Goal: Information Seeking & Learning: Learn about a topic

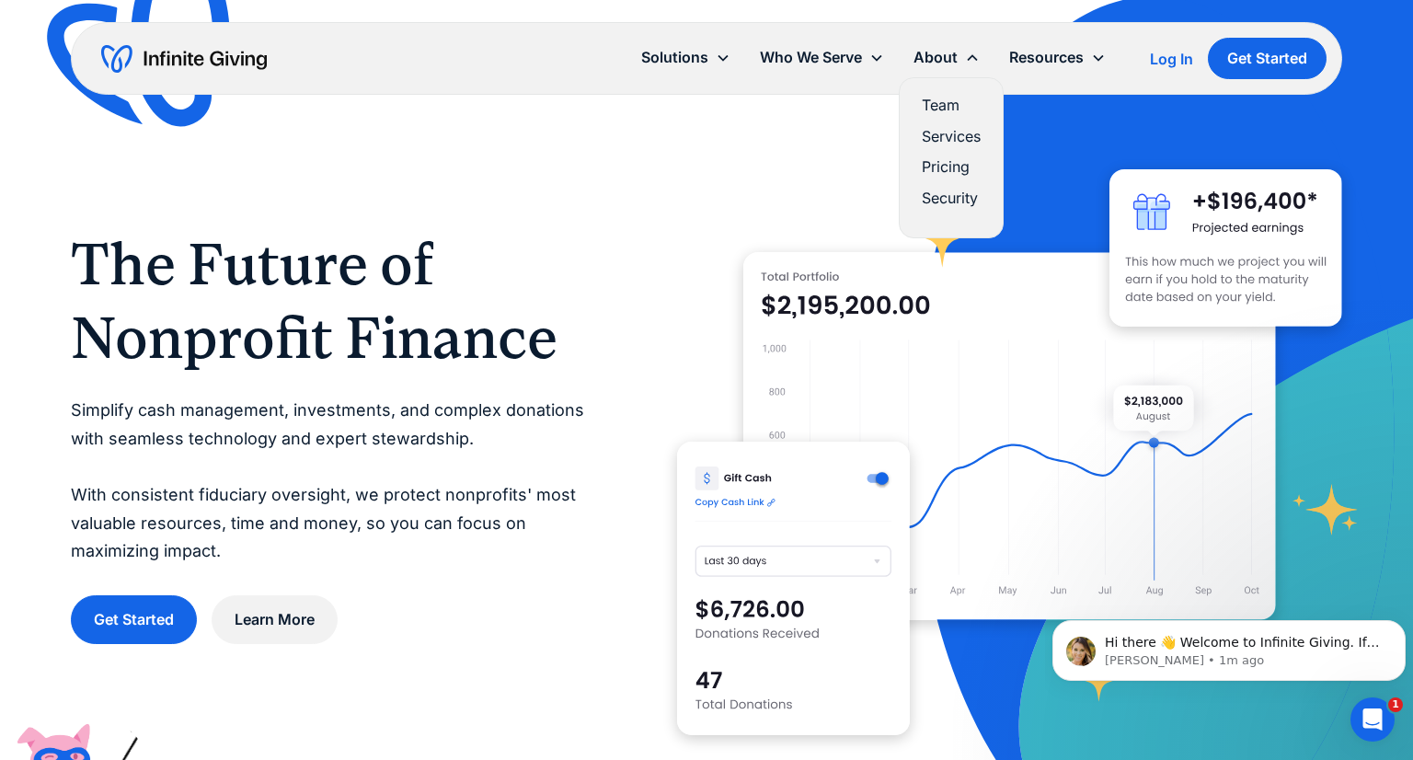
click at [944, 137] on link "Services" at bounding box center [951, 136] width 59 height 25
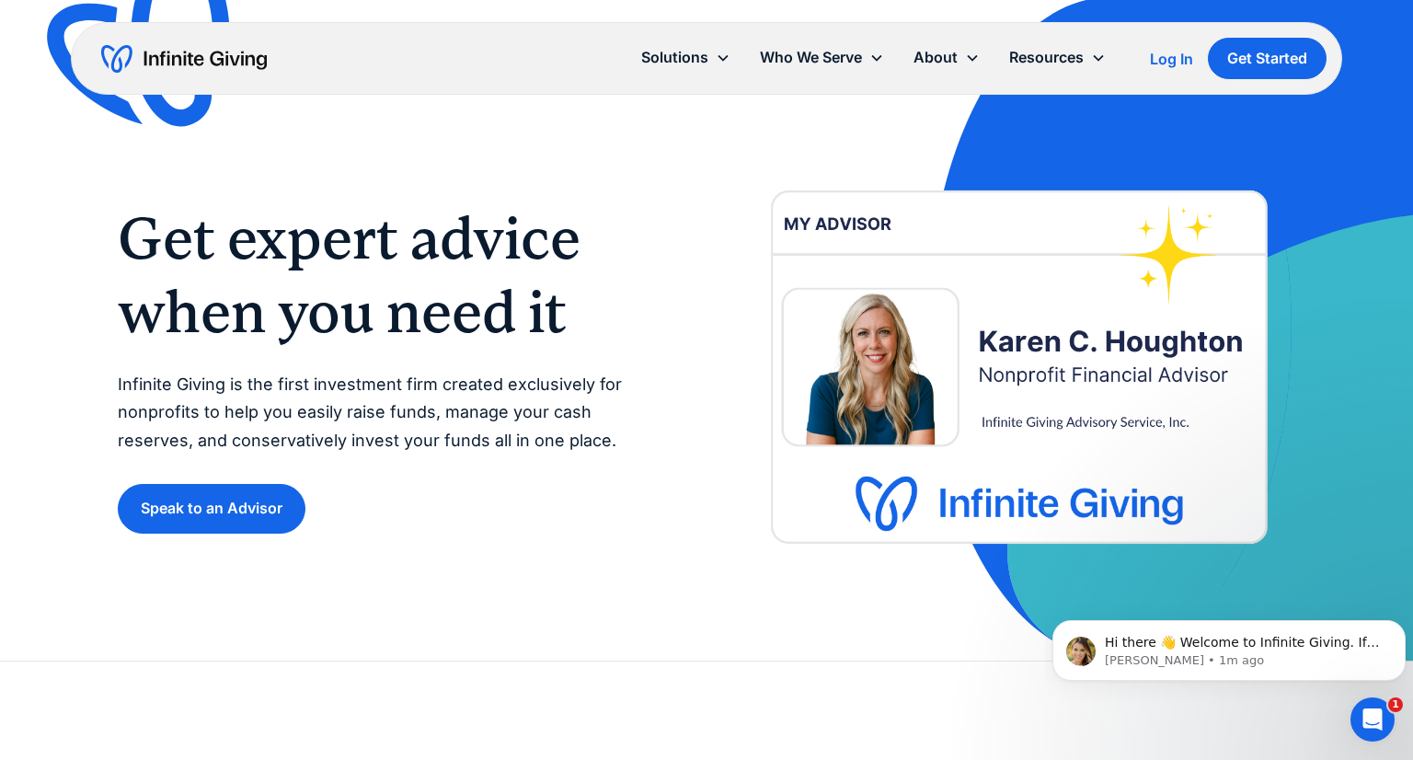
click at [97, 365] on div "Get expert advice when you need it Infinite Giving is the first investment firm…" at bounding box center [706, 330] width 1413 height 661
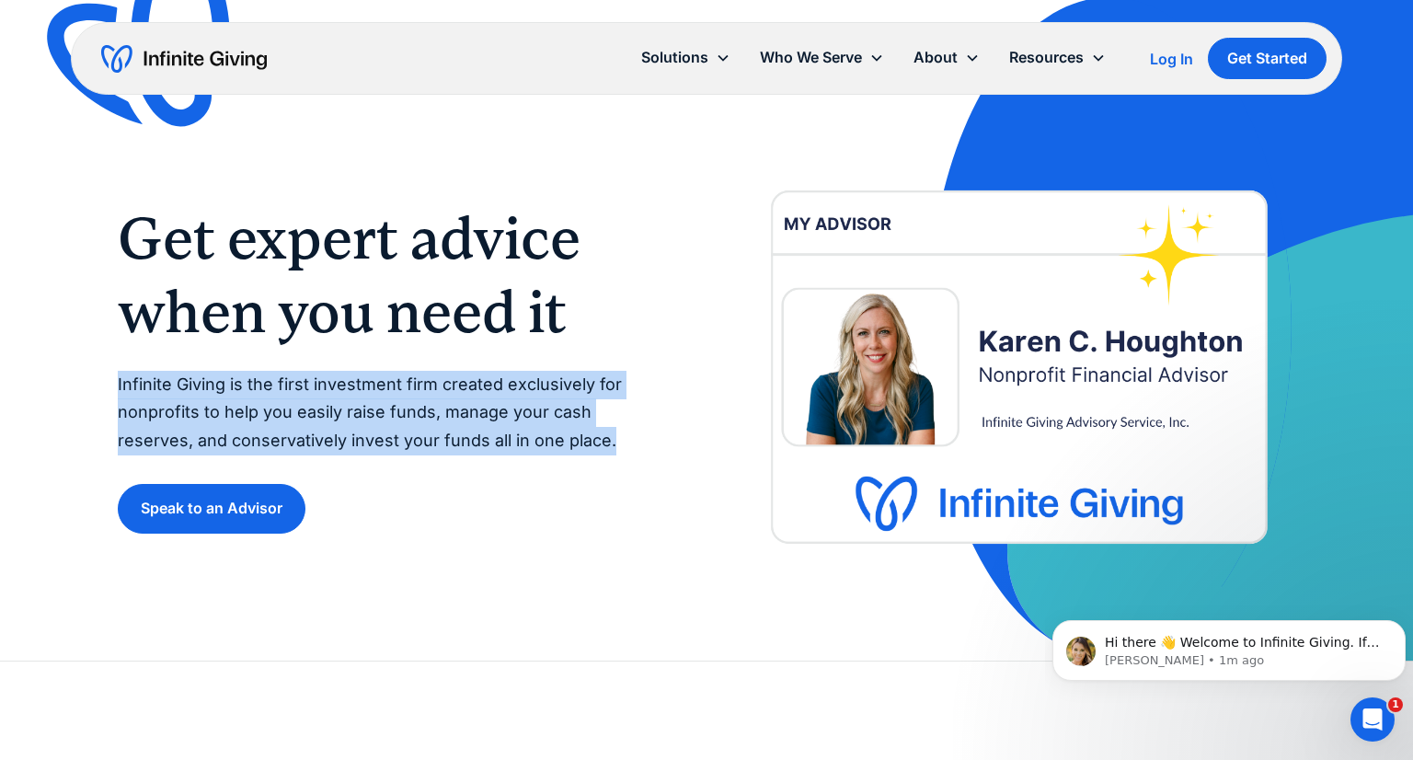
drag, startPoint x: 98, startPoint y: 390, endPoint x: 607, endPoint y: 444, distance: 512.5
click at [607, 444] on div "Get expert advice when you need it Infinite Giving is the first investment firm…" at bounding box center [706, 330] width 1413 height 661
copy p "Infinite Giving is the first investment firm created exclusively for nonprofits…"
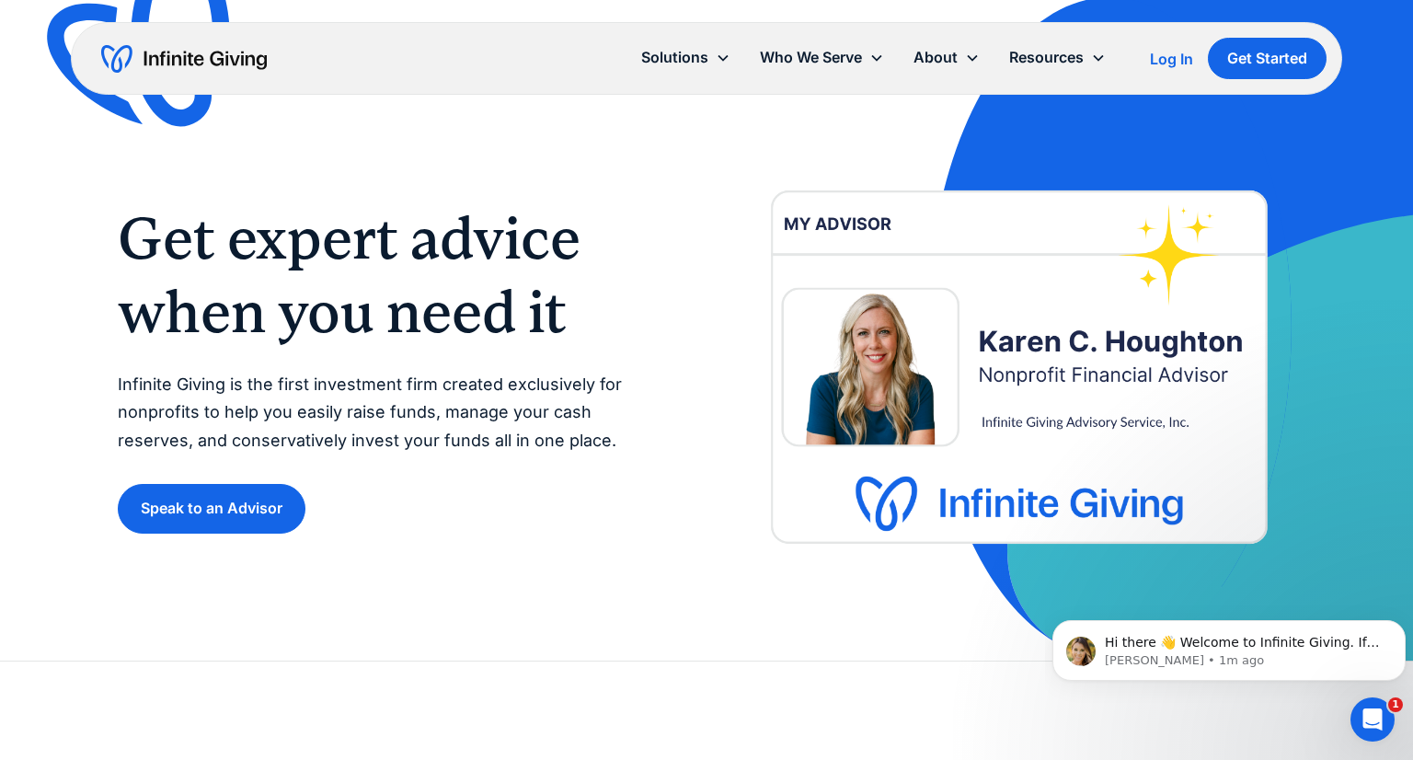
click at [743, 167] on div "Get expert advice when you need it Infinite Giving is the first investment firm…" at bounding box center [707, 330] width 1178 height 661
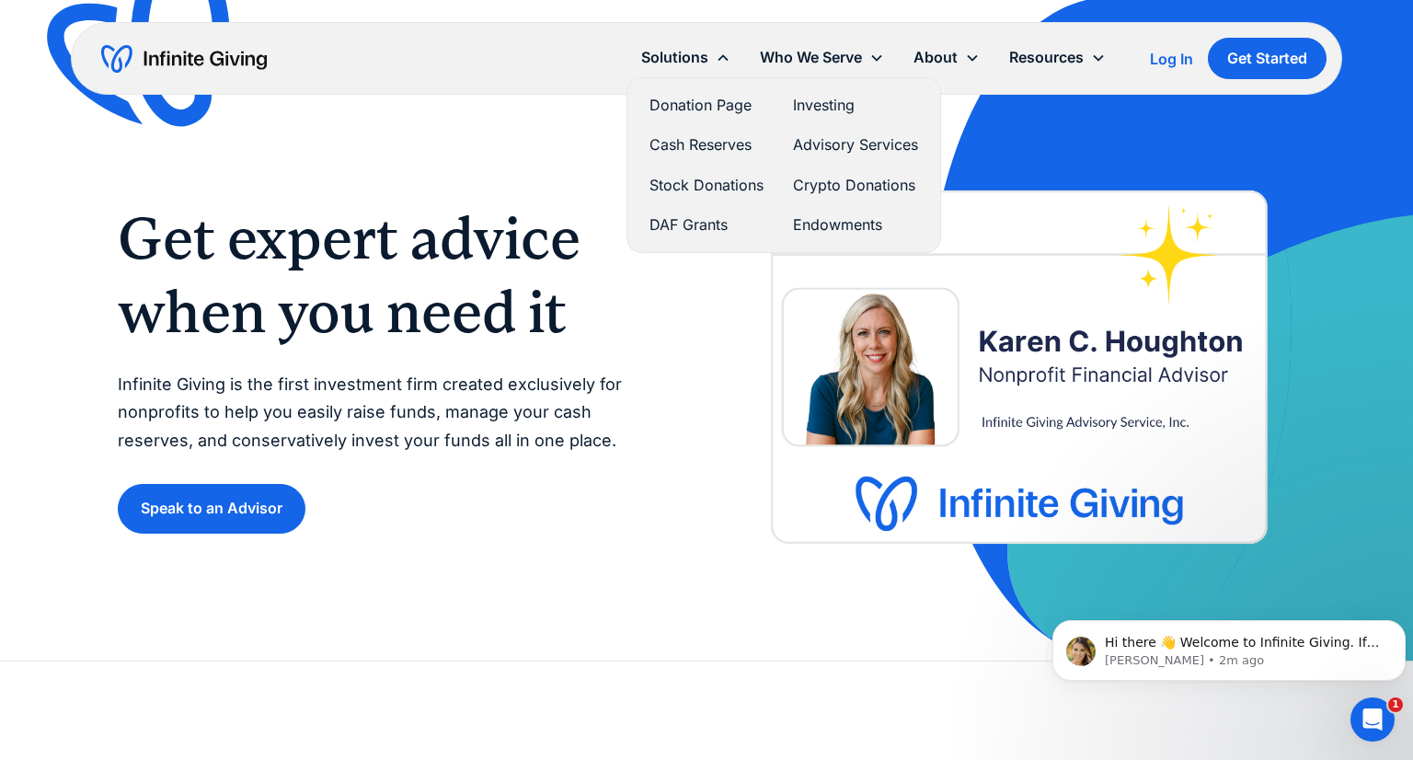
click at [673, 109] on link "Donation Page" at bounding box center [707, 105] width 114 height 25
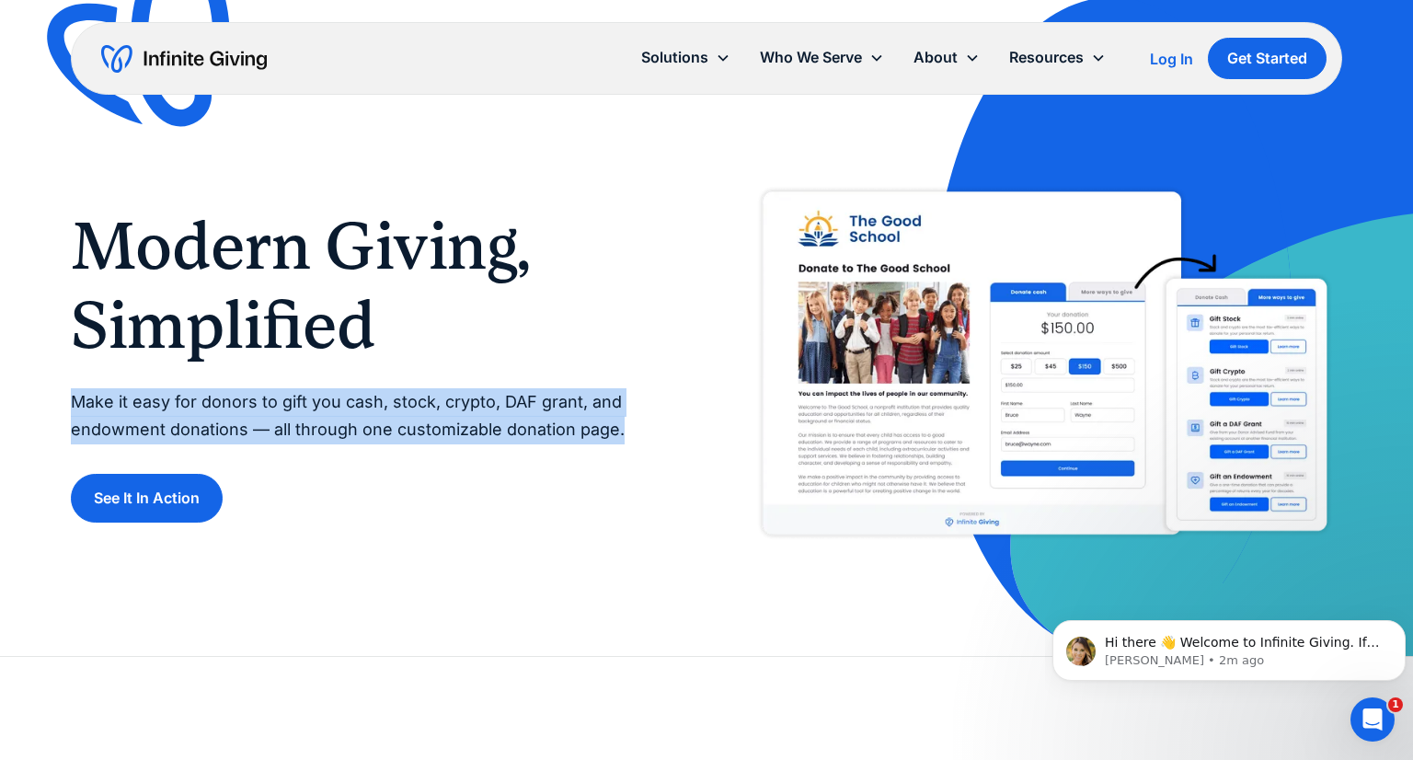
drag, startPoint x: 669, startPoint y: 436, endPoint x: 15, endPoint y: 390, distance: 655.8
click at [15, 390] on div "Modern Giving, Simplified Make it easy for donors to gift you cash, stock, cryp…" at bounding box center [706, 328] width 1413 height 656
copy p "Make it easy for donors to gift you cash, stock, crypto, DAF grant, and endowme…"
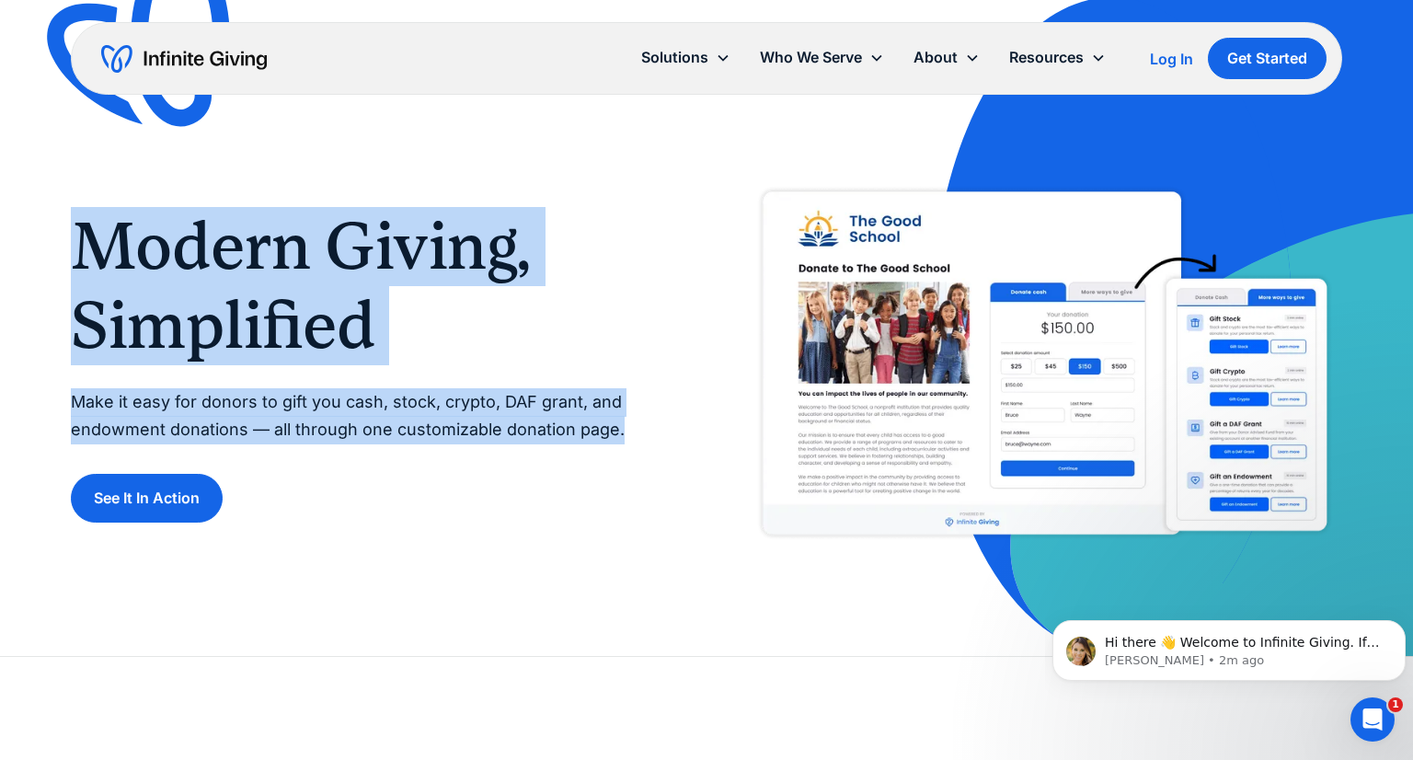
drag, startPoint x: 64, startPoint y: 239, endPoint x: 616, endPoint y: 437, distance: 586.5
click at [616, 437] on div "Modern Giving, Simplified Make it easy for donors to gift you cash, stock, cryp…" at bounding box center [706, 328] width 1413 height 656
copy div "Modern Giving, Simplified Make it easy for donors to gift you cash, stock, cryp…"
click at [685, 282] on div "Modern Giving, Simplified Make it easy for donors to gift you cash, stock, cryp…" at bounding box center [707, 365] width 1272 height 376
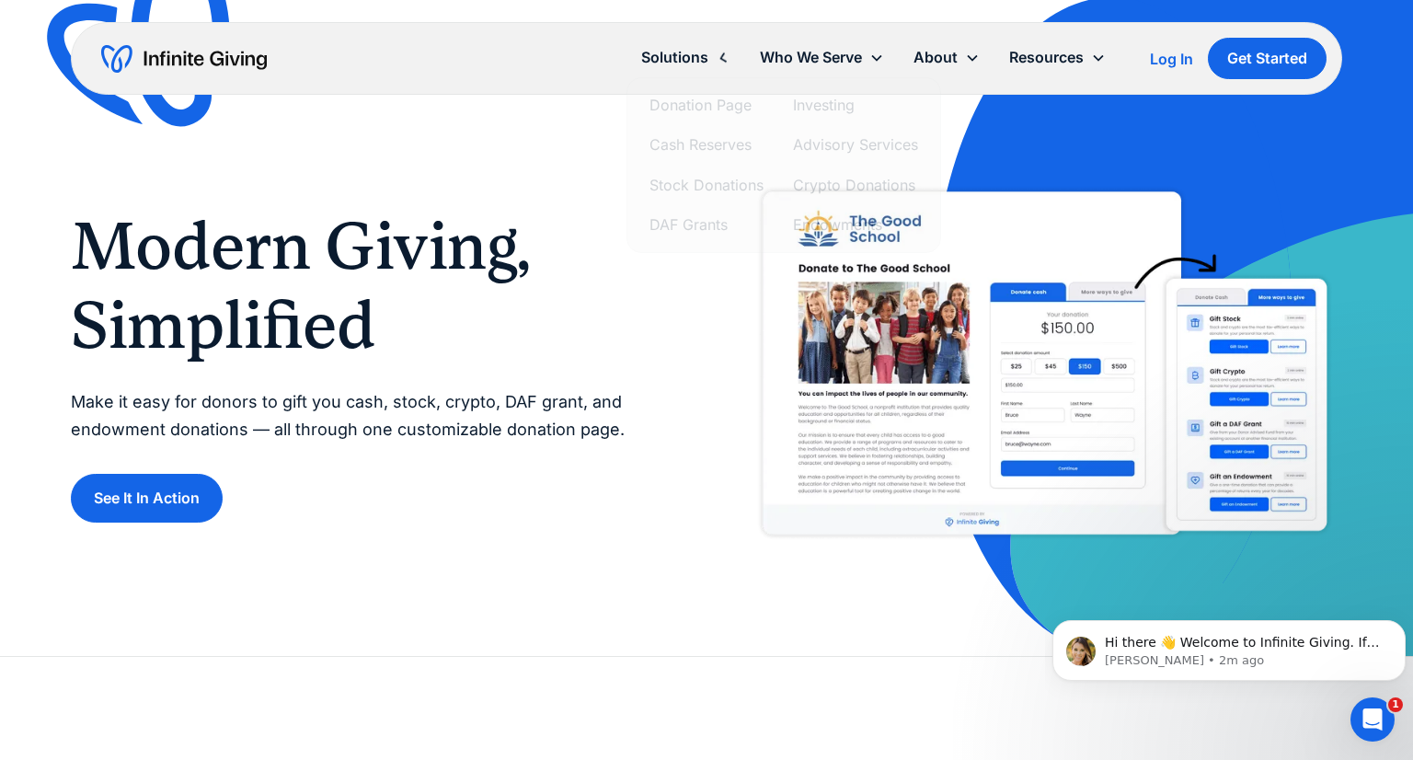
click at [560, 655] on div "Modern Giving, Simplified Make it easy for donors to gift you cash, stock, cryp…" at bounding box center [707, 328] width 1272 height 656
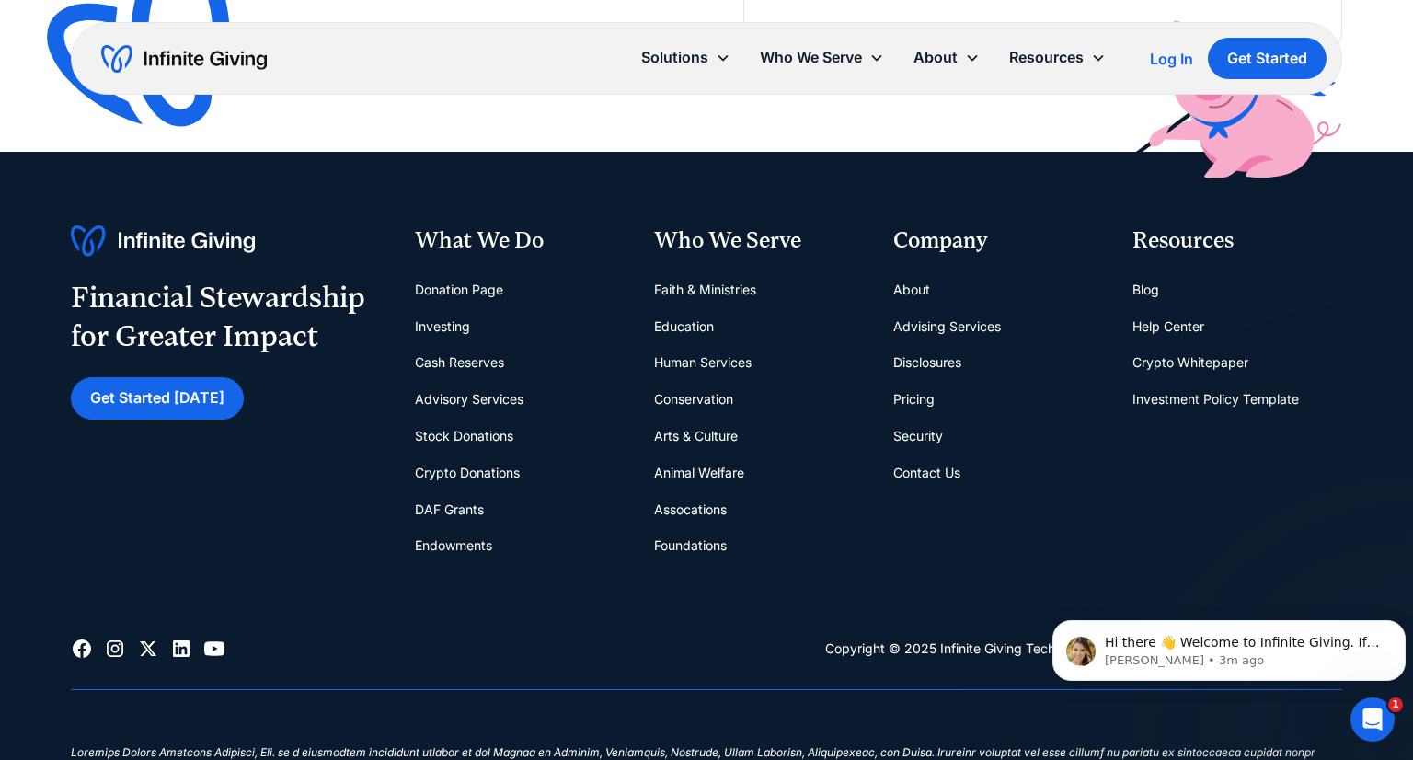
scroll to position [3938, 0]
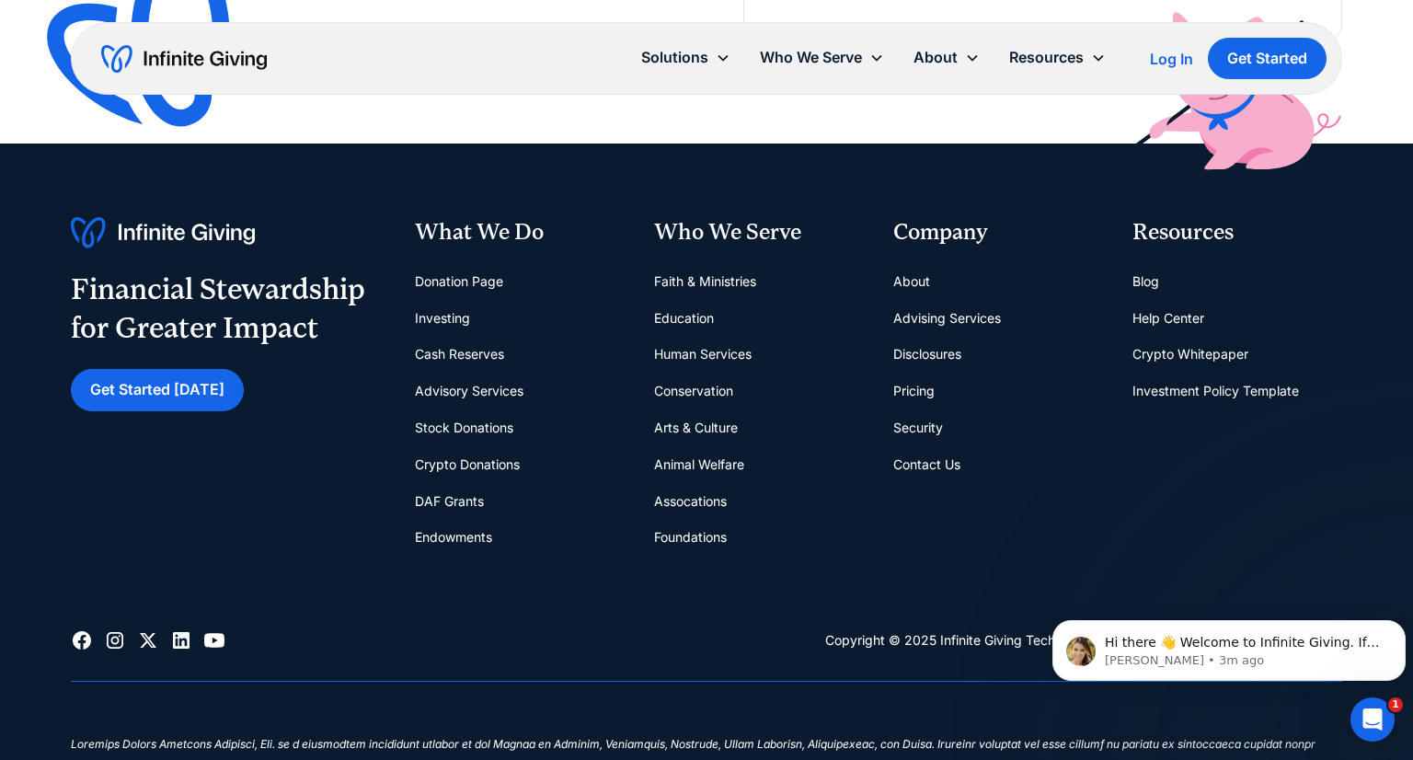
click at [922, 393] on link "Pricing" at bounding box center [913, 391] width 41 height 37
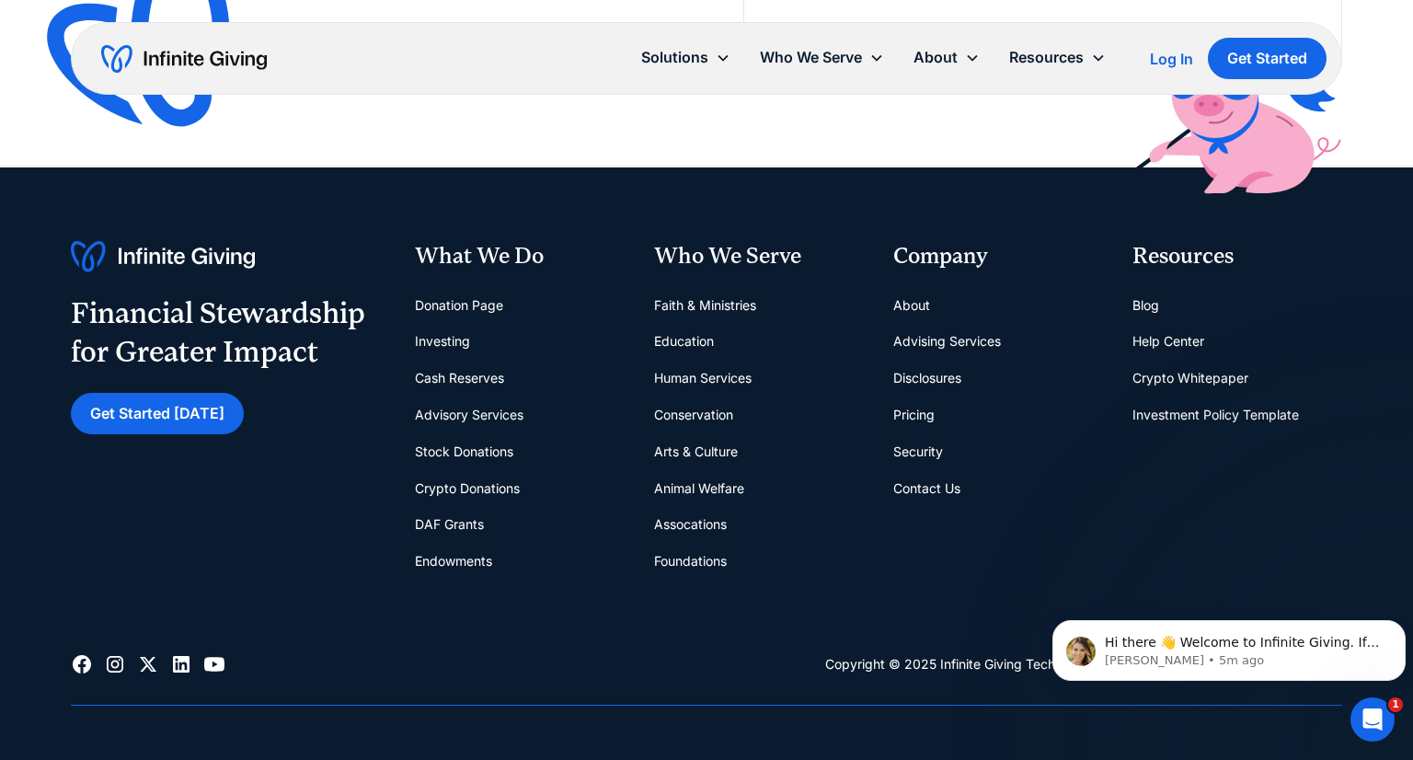
scroll to position [2476, 0]
